Goal: Manage account settings

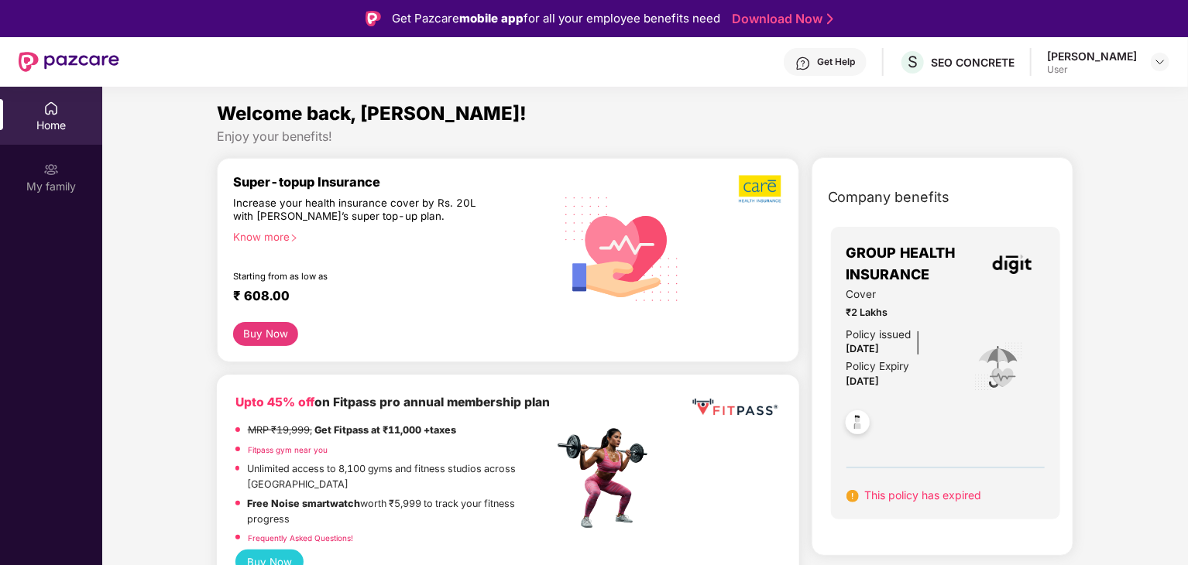
scroll to position [77, 0]
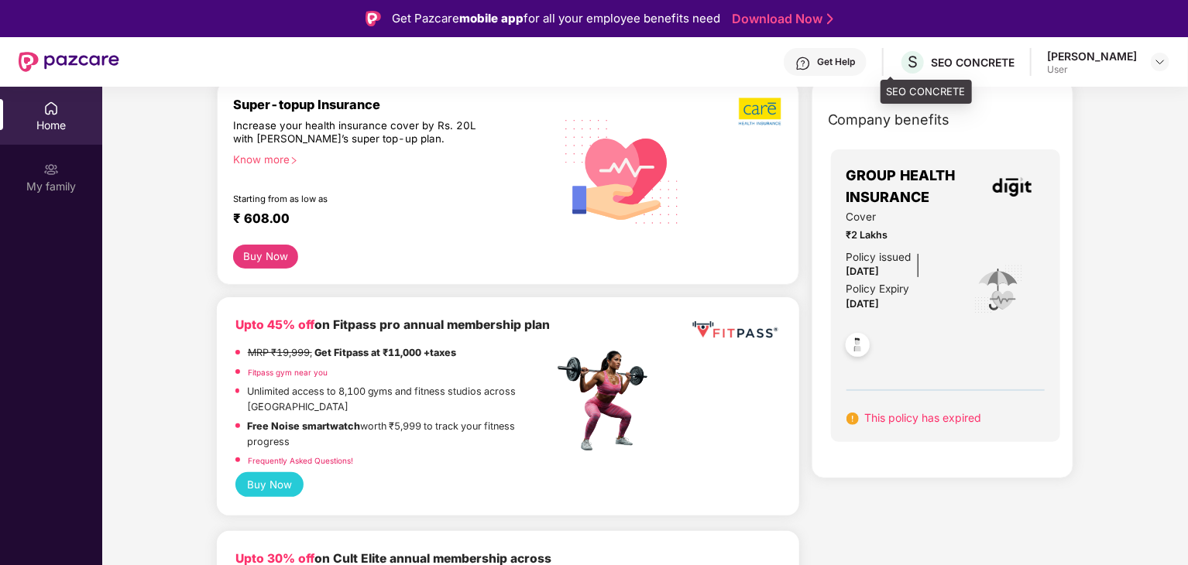
click at [960, 57] on div "SEO CONCRETE" at bounding box center [973, 62] width 84 height 15
click at [907, 69] on span "S" at bounding box center [912, 62] width 10 height 19
click at [907, 57] on span "S" at bounding box center [912, 62] width 10 height 19
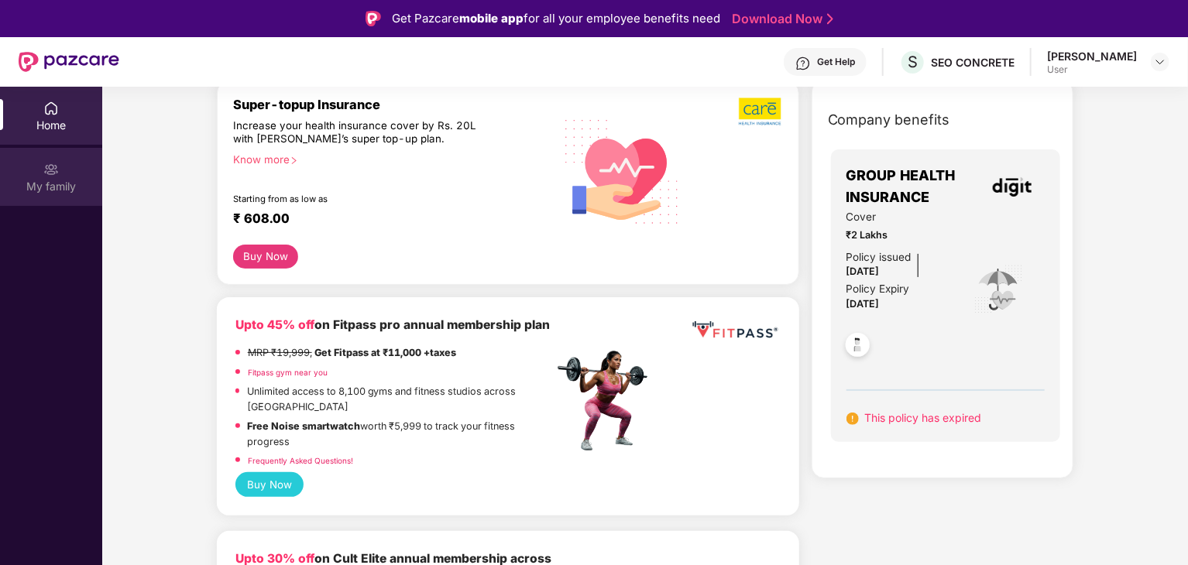
click at [48, 196] on div "My family" at bounding box center [51, 177] width 102 height 58
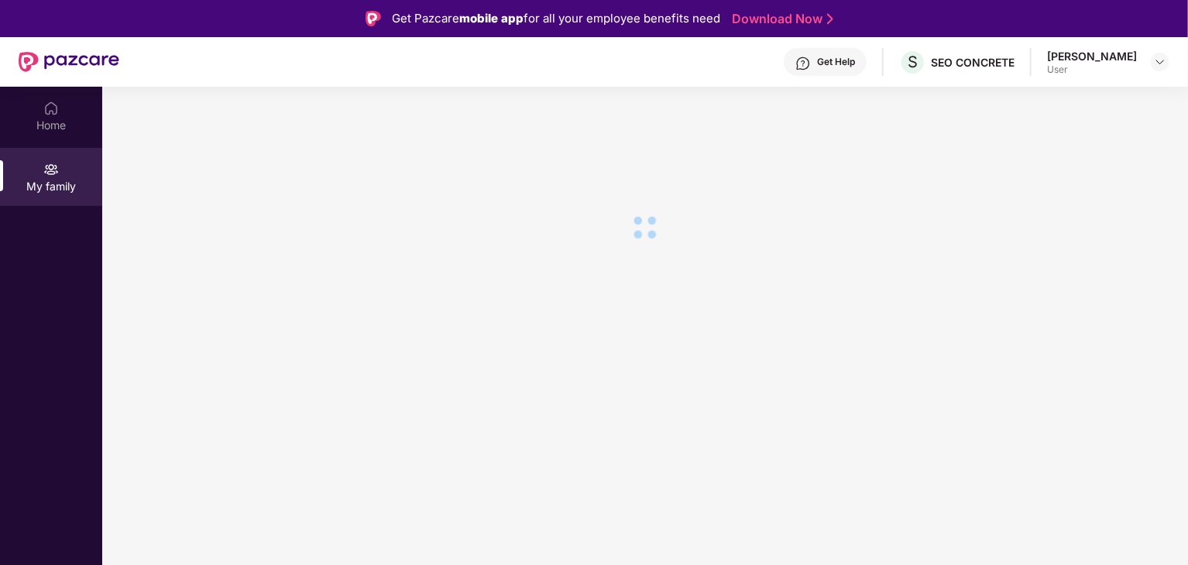
scroll to position [0, 0]
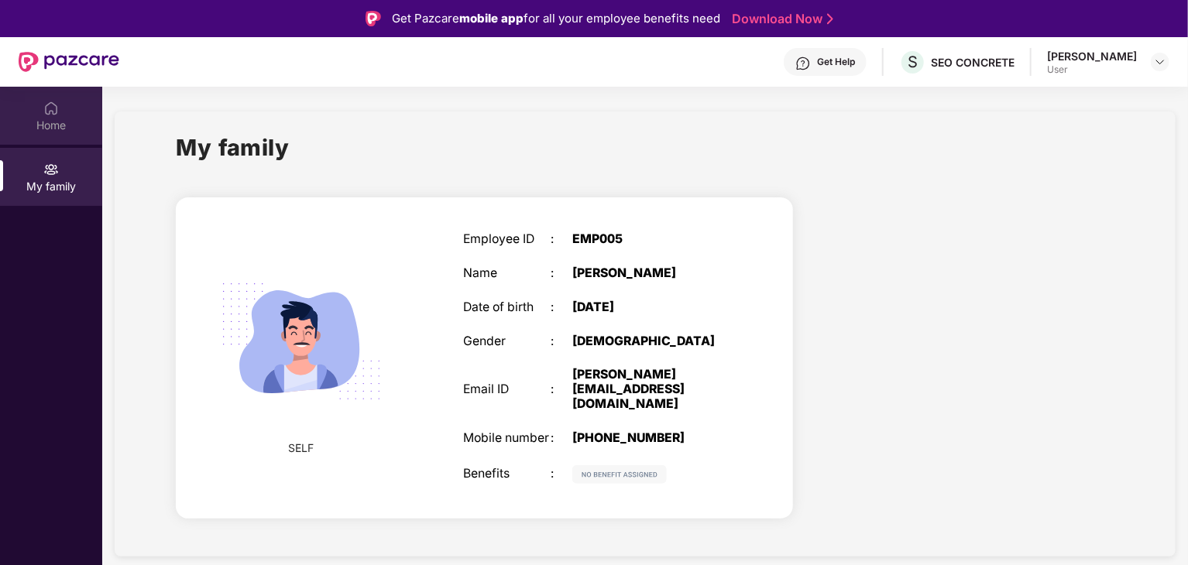
click at [56, 114] on img at bounding box center [50, 108] width 15 height 15
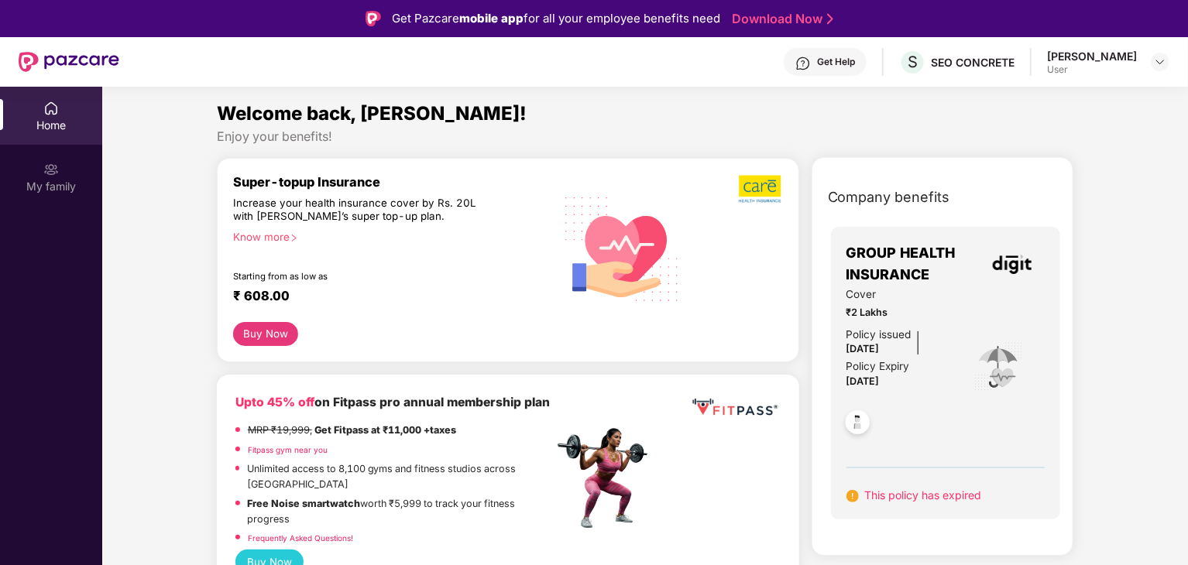
click at [1122, 61] on div "[PERSON_NAME]" at bounding box center [1092, 56] width 90 height 15
click at [1158, 60] on img at bounding box center [1160, 62] width 12 height 12
click at [858, 424] on img at bounding box center [858, 425] width 38 height 38
click at [869, 201] on span "Company benefits" at bounding box center [889, 198] width 122 height 22
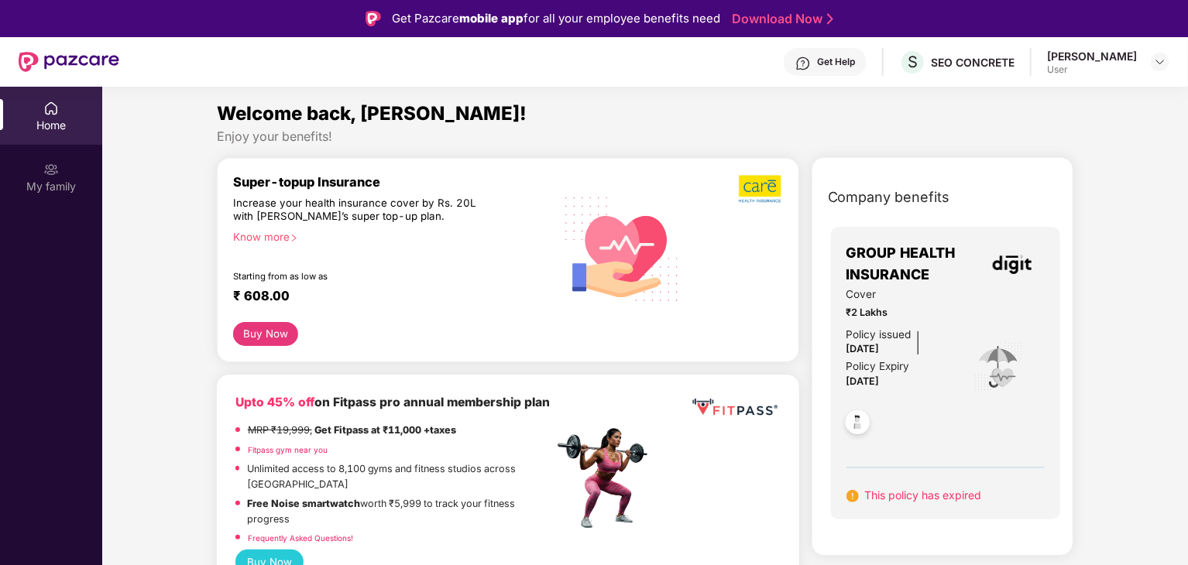
click at [868, 199] on span "Company benefits" at bounding box center [889, 198] width 122 height 22
click at [910, 197] on span "Company benefits" at bounding box center [889, 198] width 122 height 22
click at [907, 59] on span "S" at bounding box center [912, 62] width 10 height 19
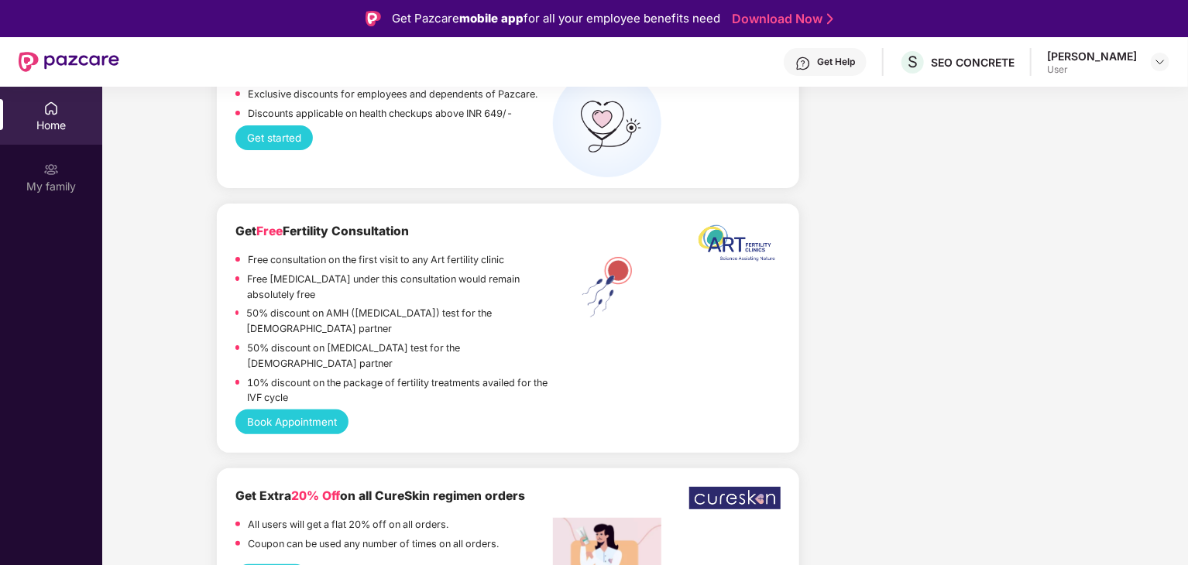
scroll to position [3252, 0]
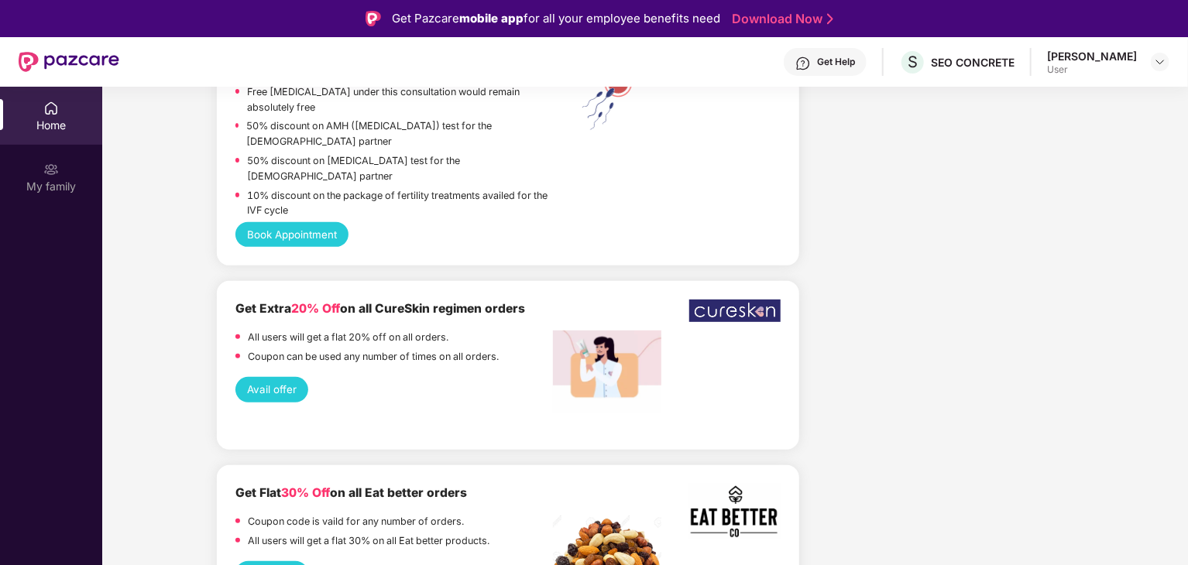
click at [1084, 60] on div "[PERSON_NAME]" at bounding box center [1092, 56] width 90 height 15
click at [1152, 57] on div at bounding box center [1160, 62] width 19 height 19
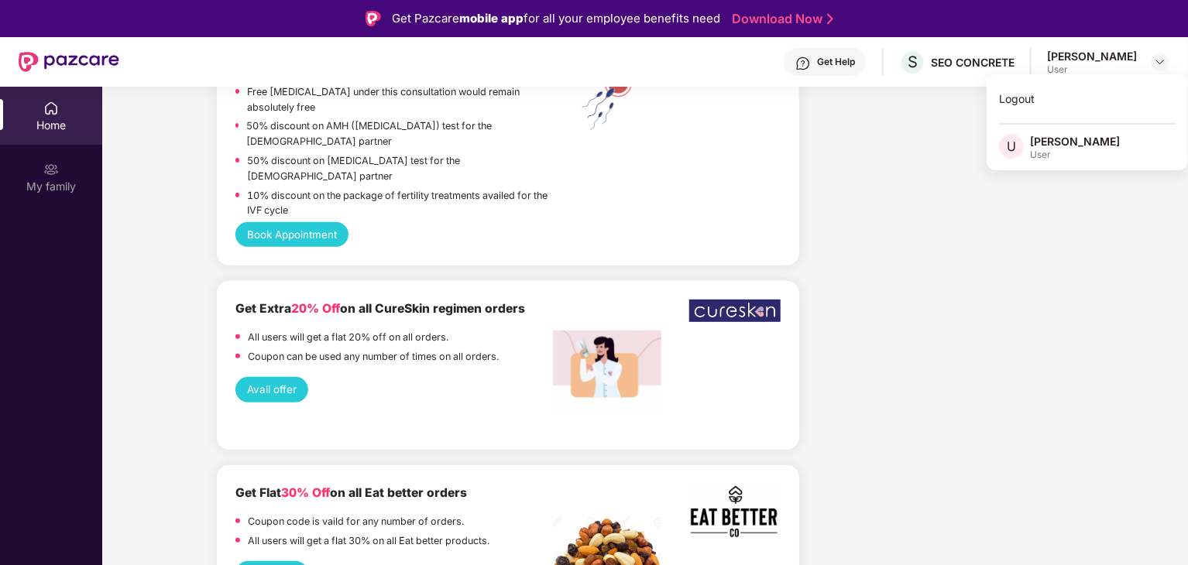
click at [1041, 149] on div "User" at bounding box center [1075, 155] width 90 height 12
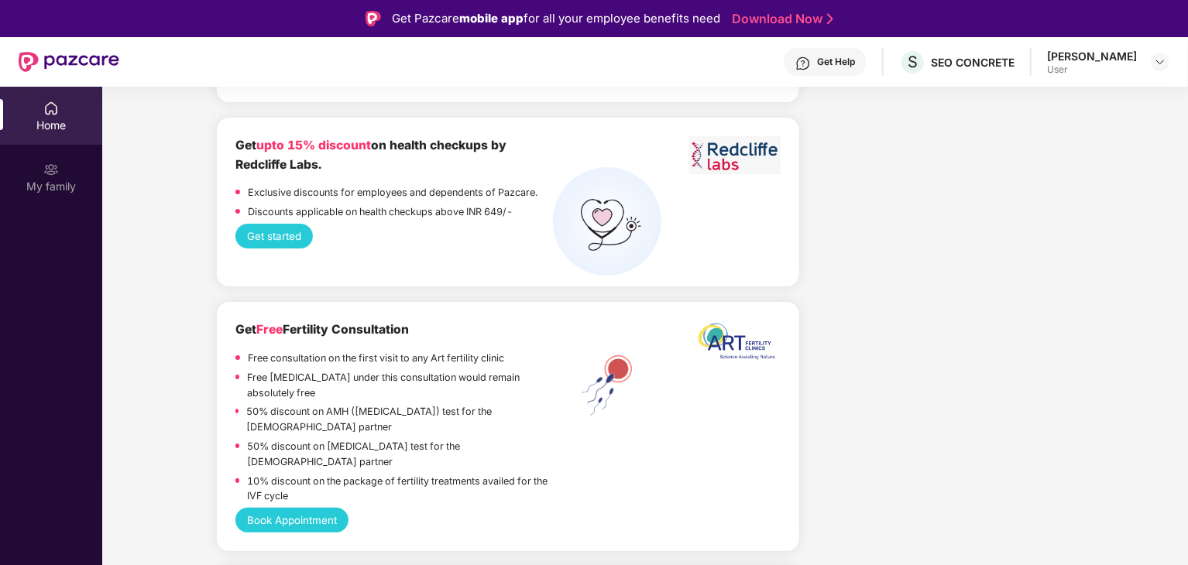
scroll to position [2787, 0]
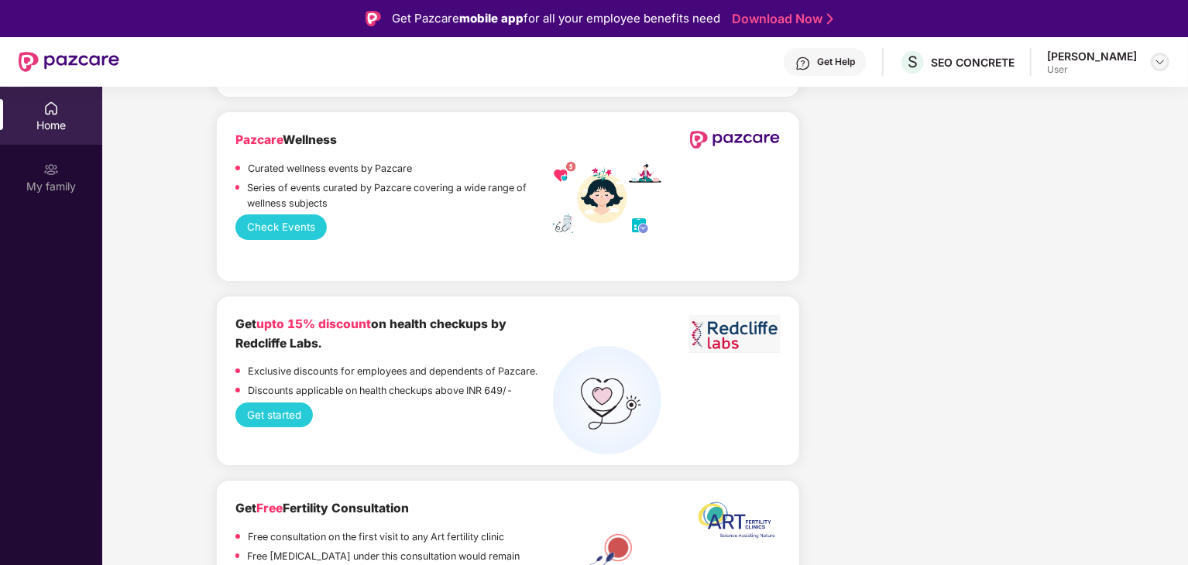
click at [1155, 57] on img at bounding box center [1160, 62] width 12 height 12
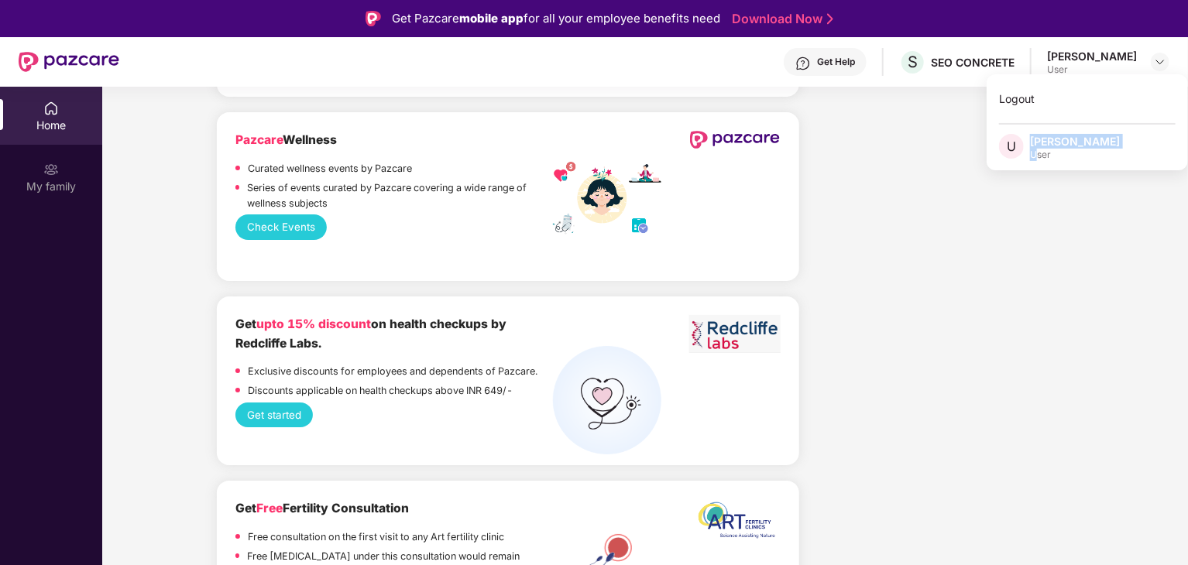
drag, startPoint x: 1038, startPoint y: 149, endPoint x: 1023, endPoint y: 150, distance: 14.8
click at [1024, 150] on div "U [PERSON_NAME] User" at bounding box center [1086, 147] width 201 height 27
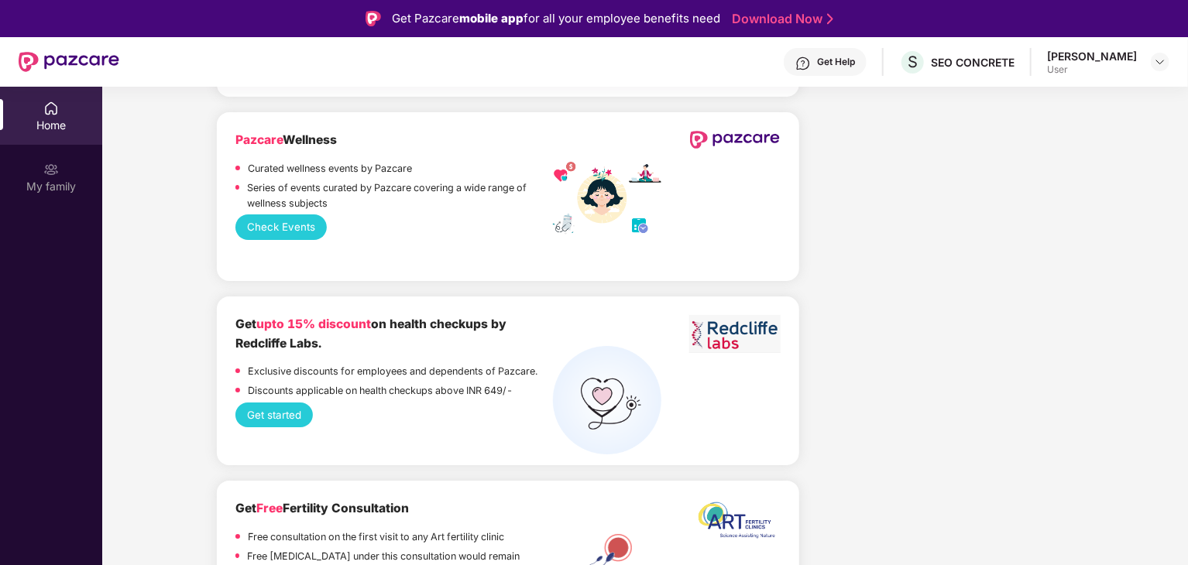
click at [907, 61] on span "S" at bounding box center [912, 62] width 10 height 19
drag, startPoint x: 890, startPoint y: 61, endPoint x: 907, endPoint y: 391, distance: 330.3
click at [907, 61] on span "S" at bounding box center [912, 62] width 10 height 19
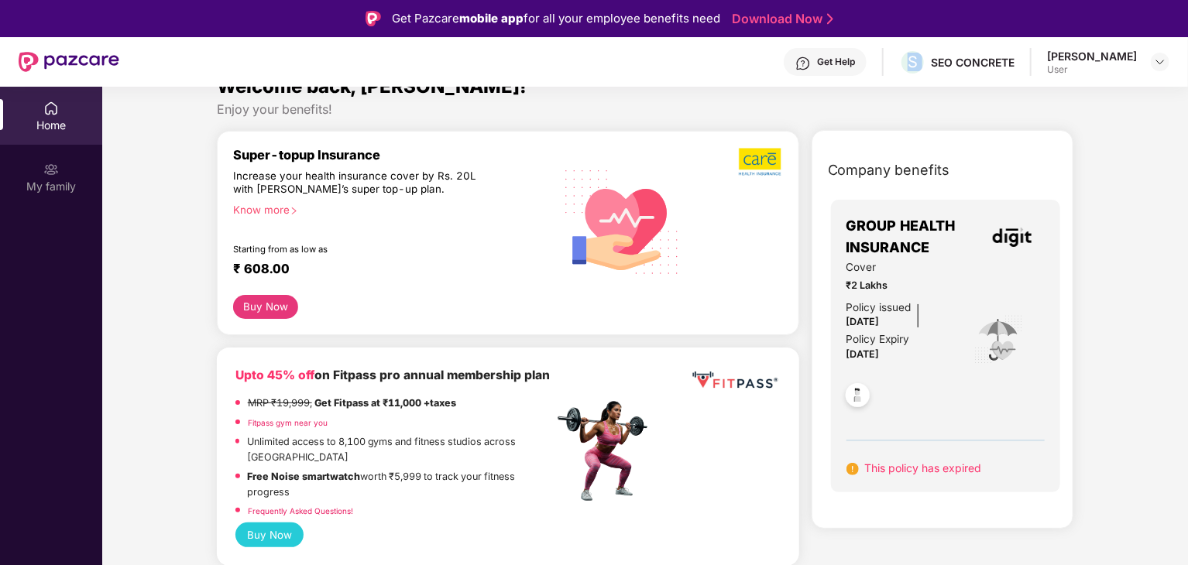
scroll to position [0, 0]
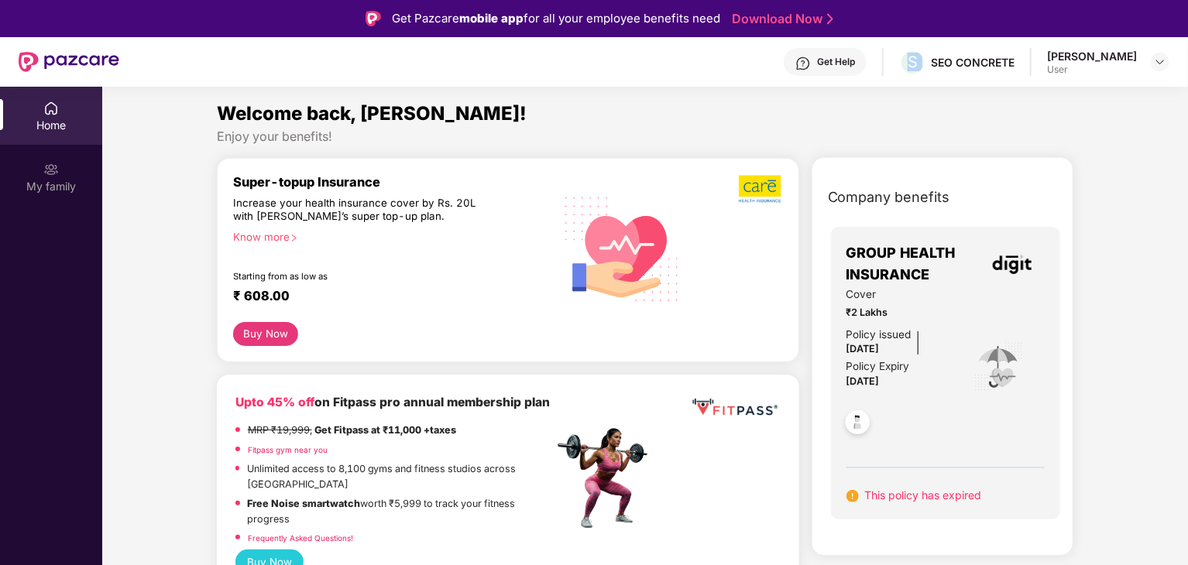
click at [856, 425] on img at bounding box center [858, 425] width 38 height 38
click at [39, 167] on div "My family" at bounding box center [51, 177] width 102 height 58
click at [1153, 64] on div at bounding box center [1160, 62] width 19 height 19
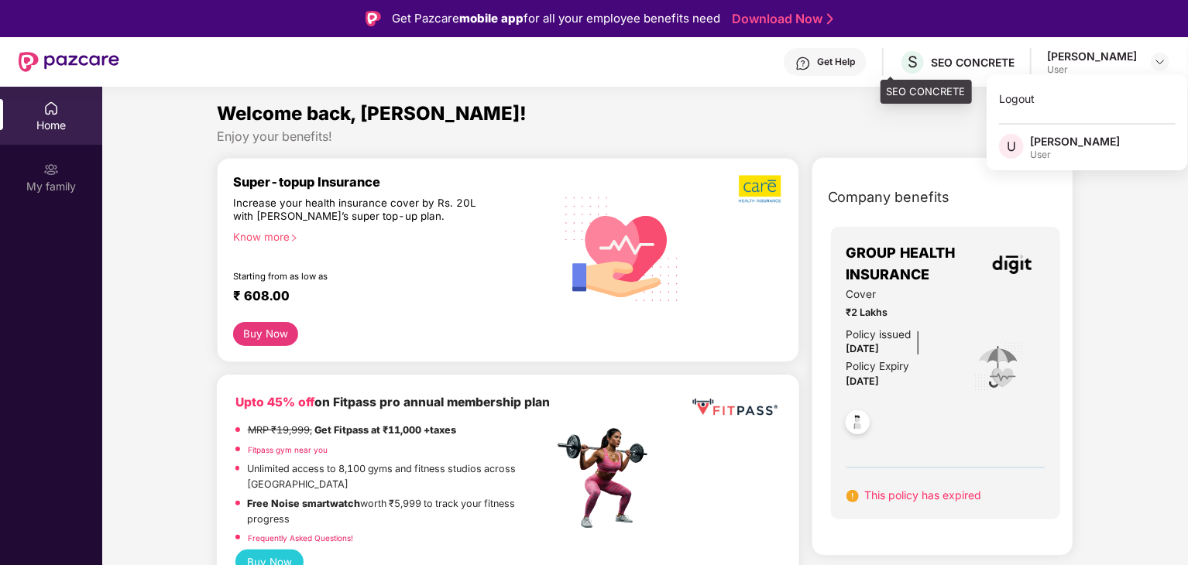
click at [944, 64] on div "SEO CONCRETE" at bounding box center [973, 62] width 84 height 15
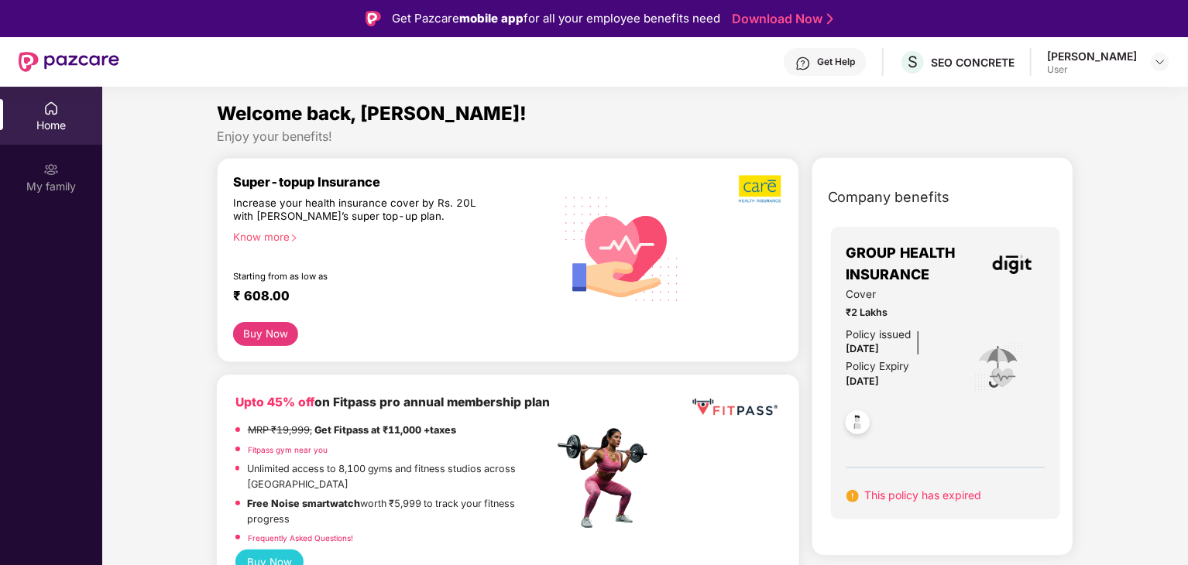
click at [1130, 60] on div "[PERSON_NAME]" at bounding box center [1092, 56] width 90 height 15
click at [1156, 63] on img at bounding box center [1160, 62] width 12 height 12
click at [1034, 96] on div "Logout" at bounding box center [1086, 99] width 201 height 30
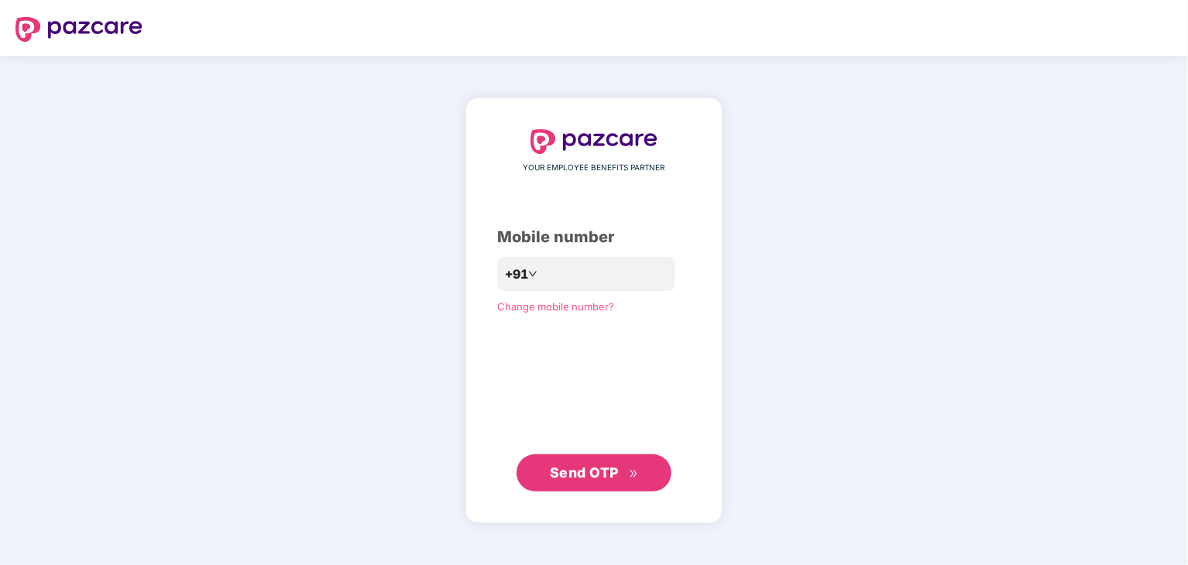
click at [558, 307] on span "Change mobile number?" at bounding box center [555, 306] width 117 height 12
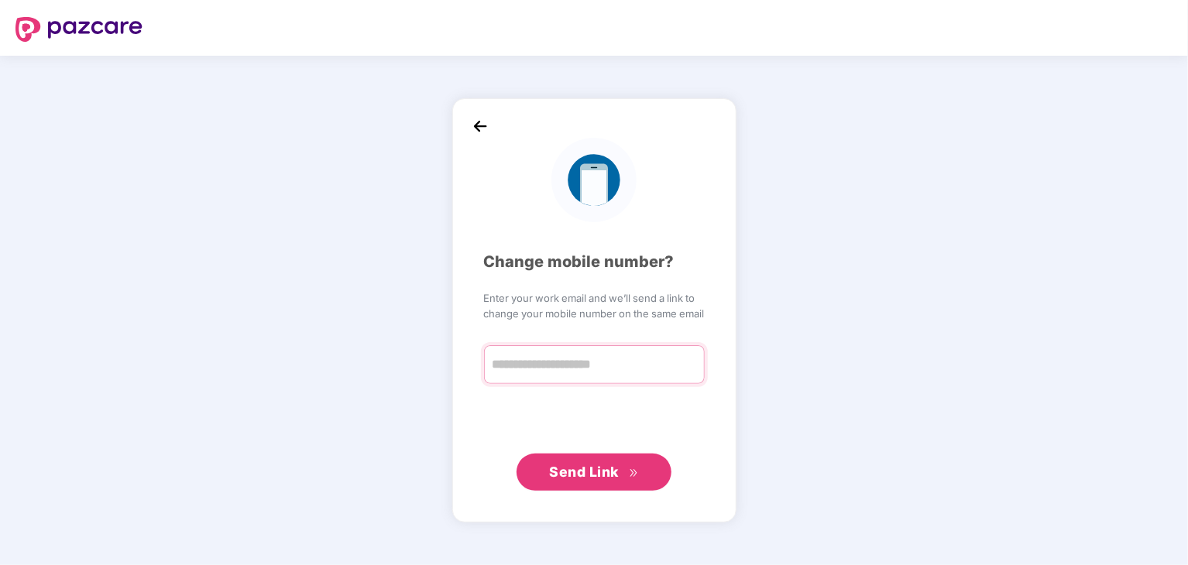
click at [562, 369] on input "text" at bounding box center [594, 364] width 221 height 39
click at [598, 369] on input "**********" at bounding box center [594, 364] width 221 height 39
type input "**********"
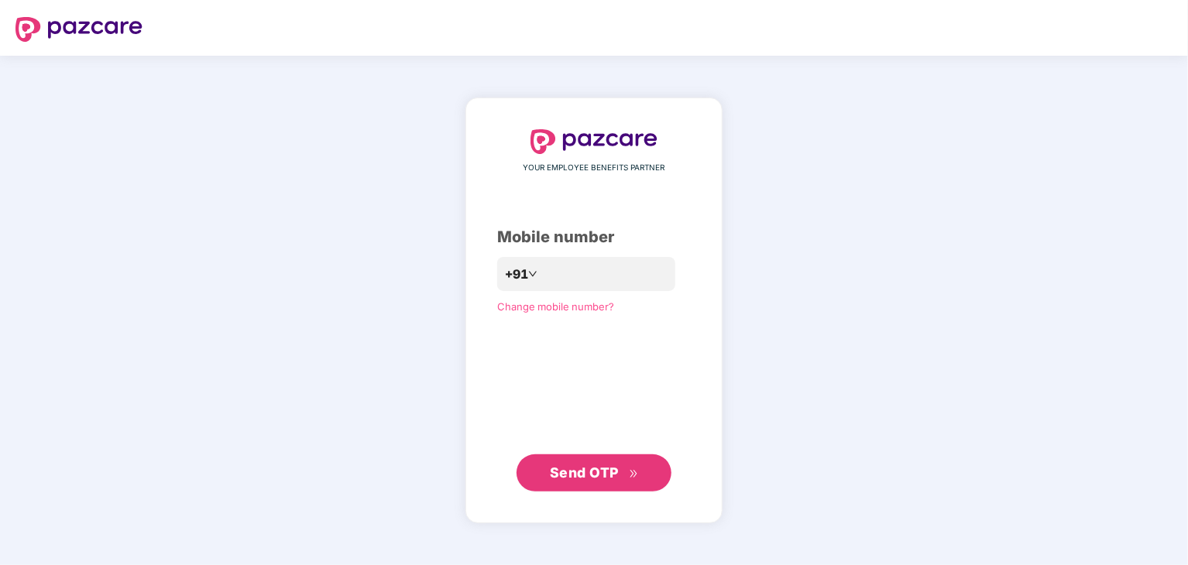
click at [1017, 298] on div "YOUR EMPLOYEE BENEFITS PARTNER Mobile number +91 Change mobile number? Send OTP" at bounding box center [594, 310] width 1188 height 509
